Goal: Book appointment/travel/reservation

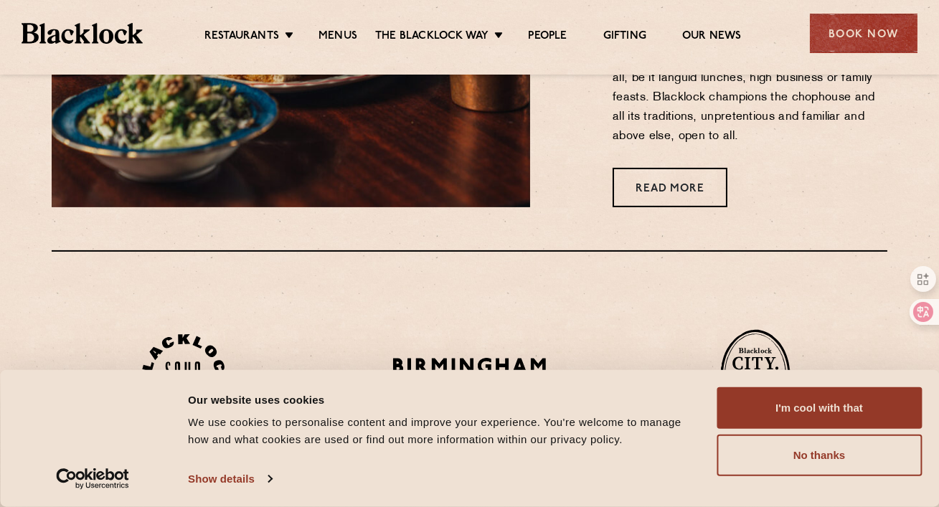
scroll to position [1074, 0]
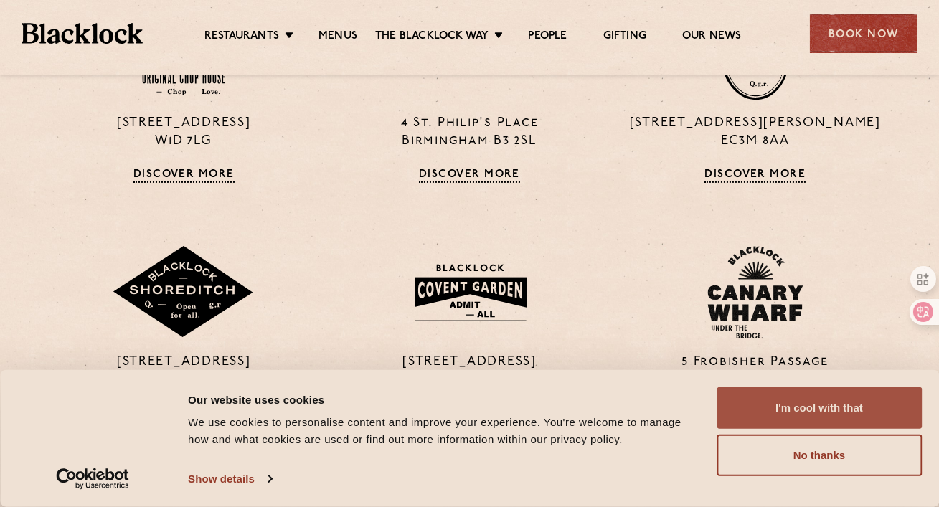
click at [738, 402] on button "I'm cool with that" at bounding box center [818, 408] width 205 height 42
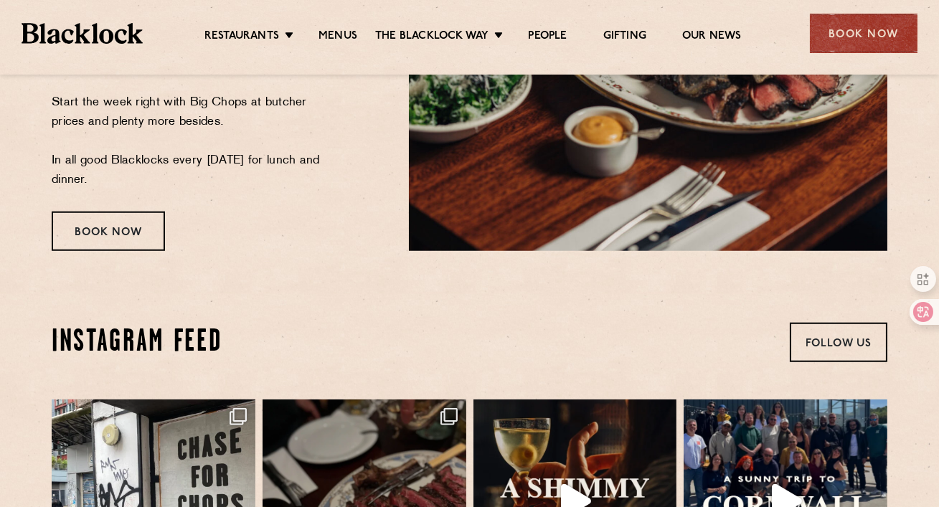
scroll to position [2661, 0]
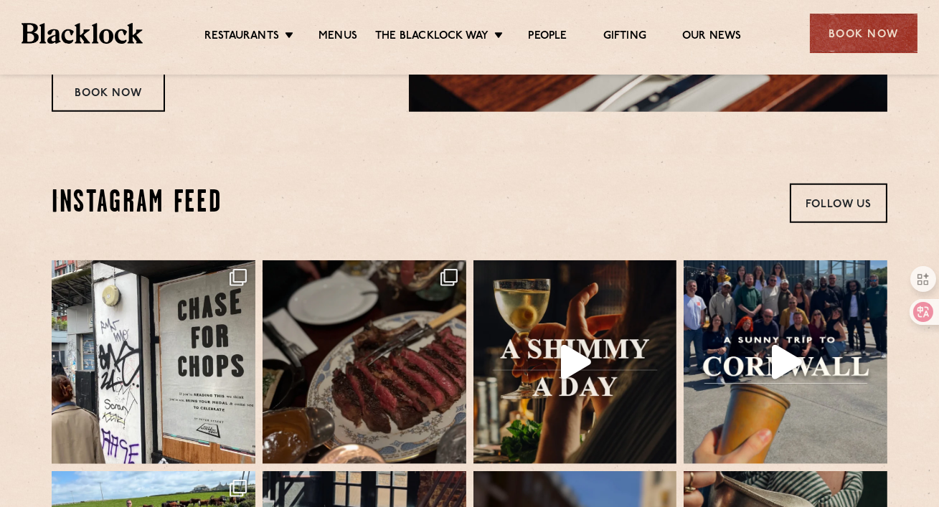
click at [853, 66] on div at bounding box center [469, 69] width 939 height 11
click at [845, 34] on div "Book Now" at bounding box center [864, 33] width 108 height 39
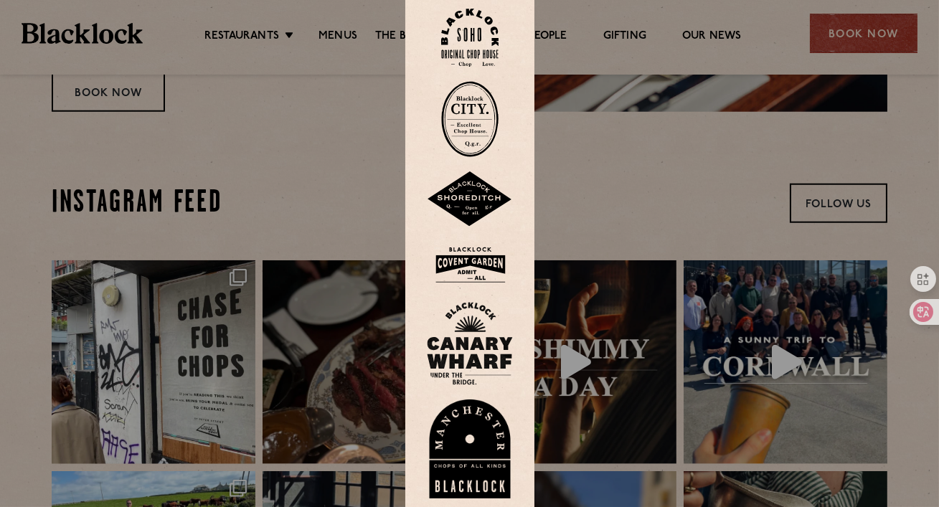
click at [694, 177] on div at bounding box center [469, 253] width 939 height 507
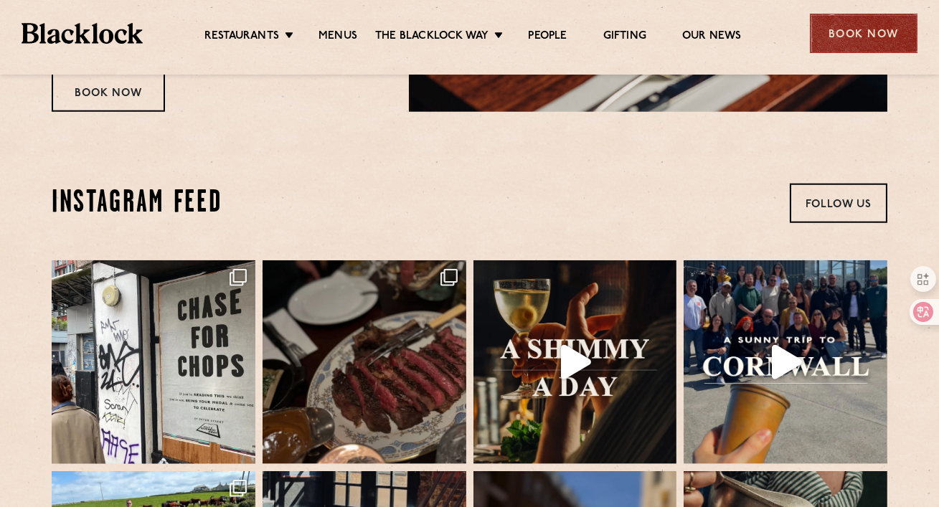
click at [855, 34] on div "Book Now" at bounding box center [864, 33] width 108 height 39
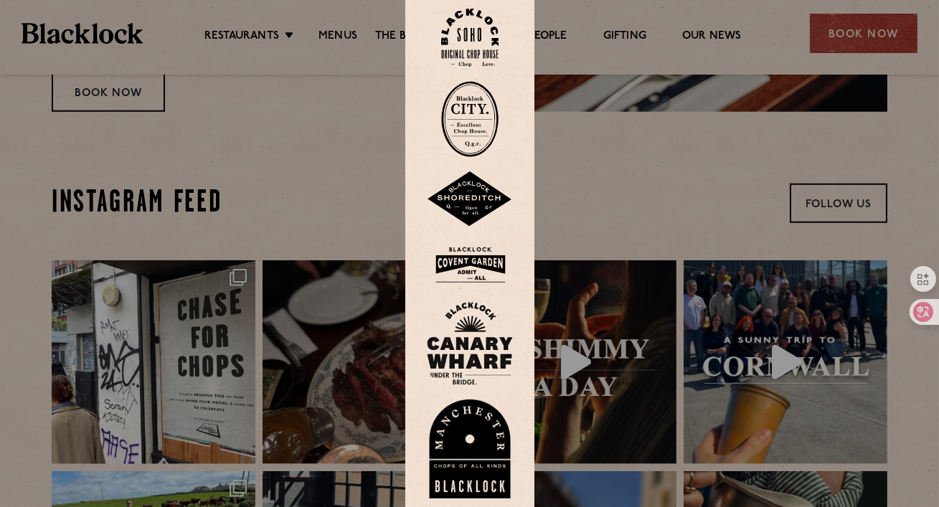
click at [473, 112] on img at bounding box center [469, 119] width 57 height 76
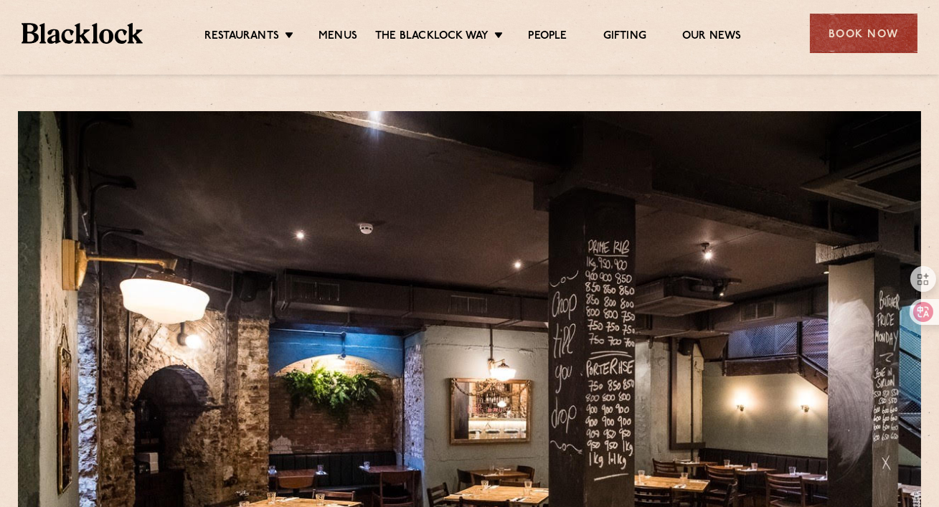
scroll to position [504, 0]
